Goal: Book appointment/travel/reservation

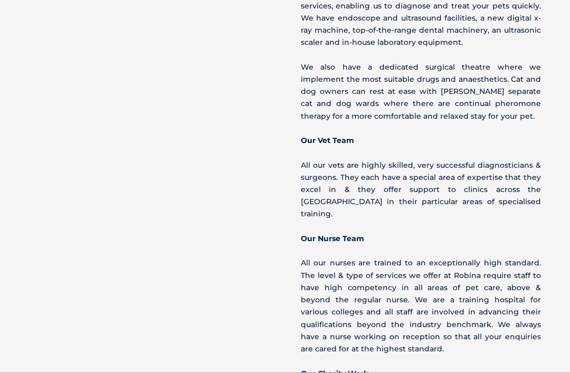
scroll to position [912, 0]
click at [344, 135] on b "Our Vet Team" at bounding box center [327, 140] width 53 height 10
click at [362, 159] on p "All our vets are highly skilled, very successful diagnosticians & surgeons. The…" at bounding box center [421, 189] width 240 height 61
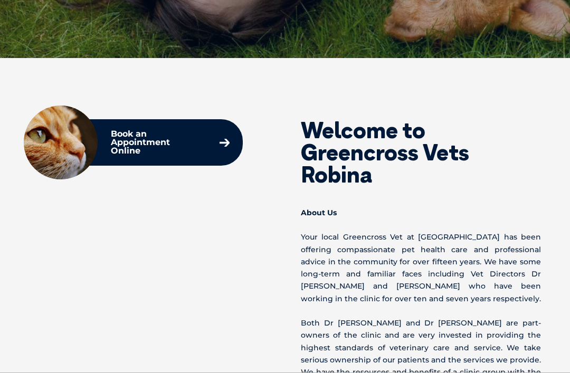
scroll to position [313, 0]
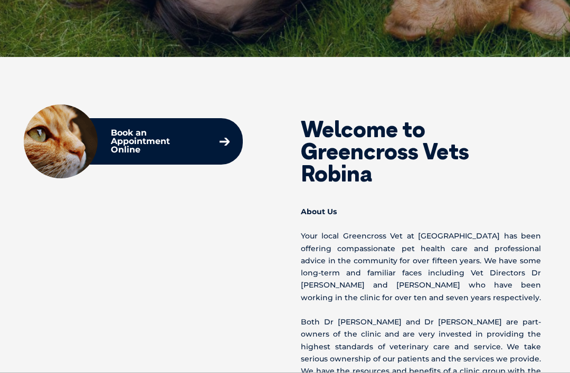
click at [221, 145] on icon at bounding box center [225, 142] width 10 height 8
